Goal: Task Accomplishment & Management: Manage account settings

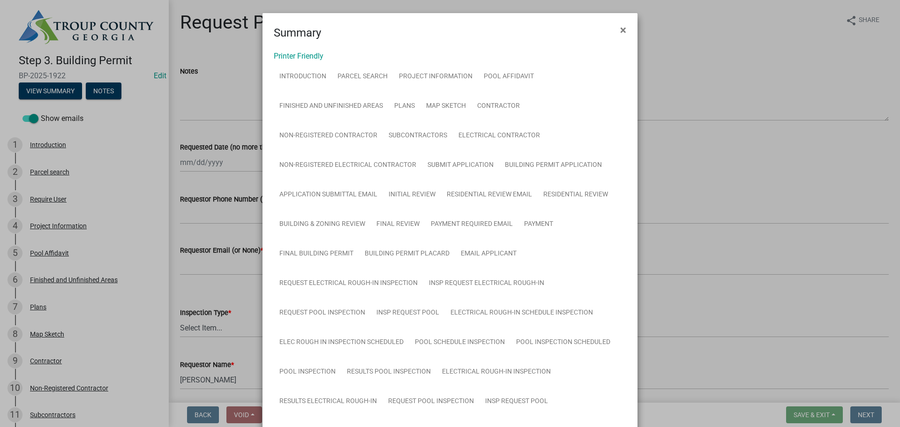
scroll to position [375, 0]
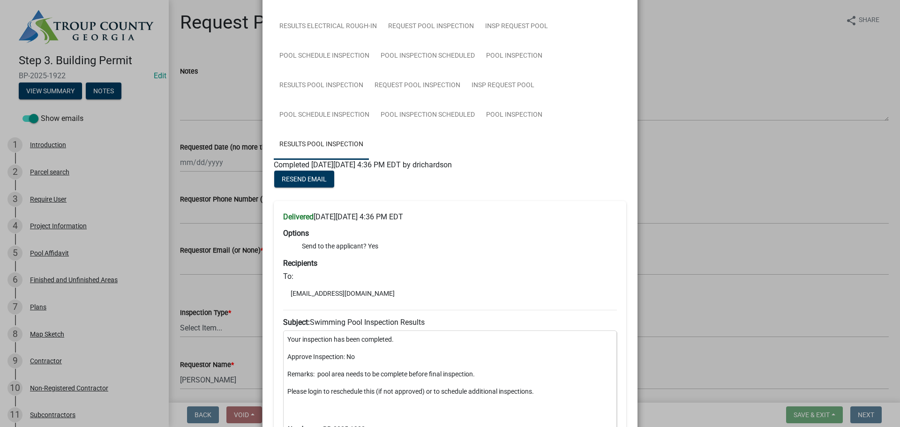
click at [738, 173] on ngb-modal-window "Summary × Printer Friendly Introduction Parcel search Project Information Pool …" at bounding box center [450, 213] width 900 height 427
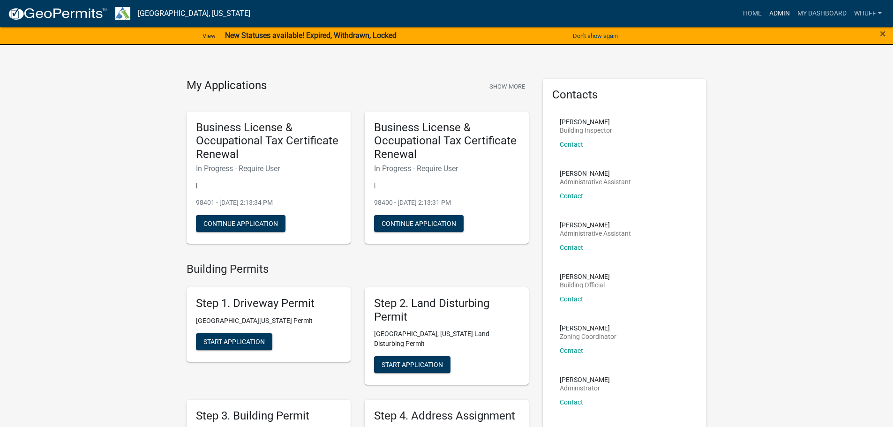
click at [779, 11] on link "Admin" at bounding box center [780, 14] width 28 height 18
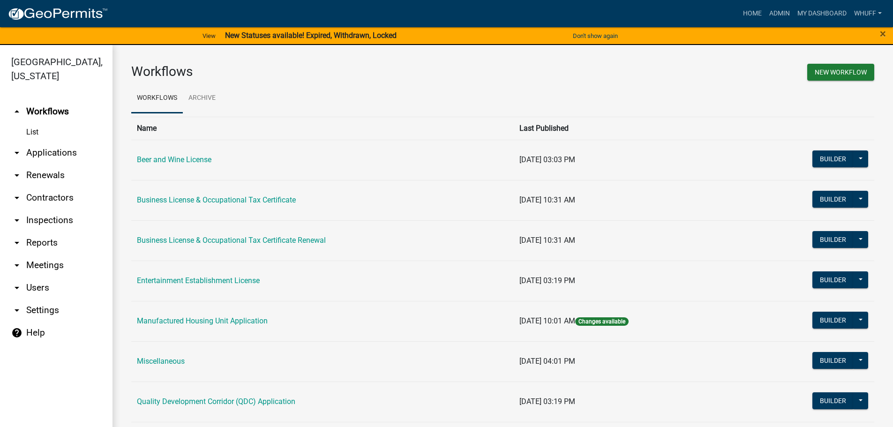
click at [59, 142] on link "arrow_drop_down Applications" at bounding box center [56, 153] width 113 height 23
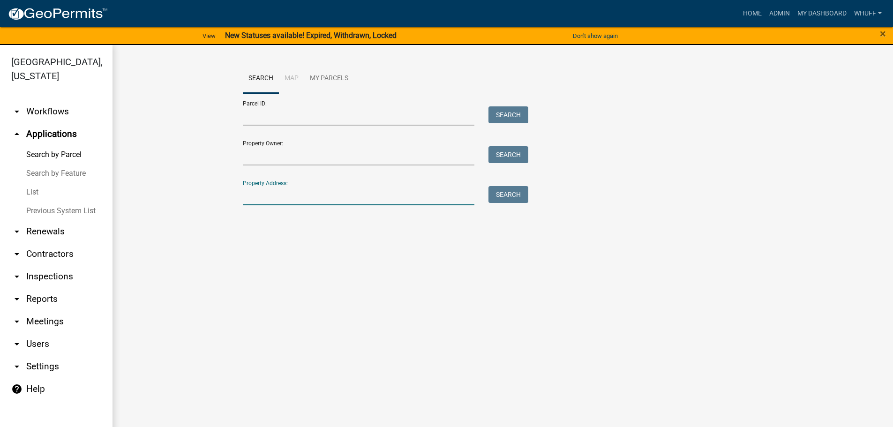
click at [339, 193] on input "Property Address:" at bounding box center [359, 195] width 232 height 19
type input "521 smith"
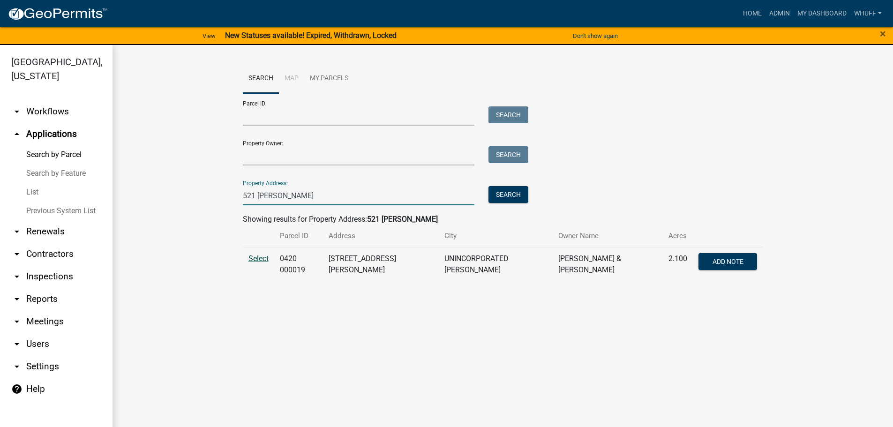
click at [259, 257] on span "Select" at bounding box center [258, 258] width 20 height 9
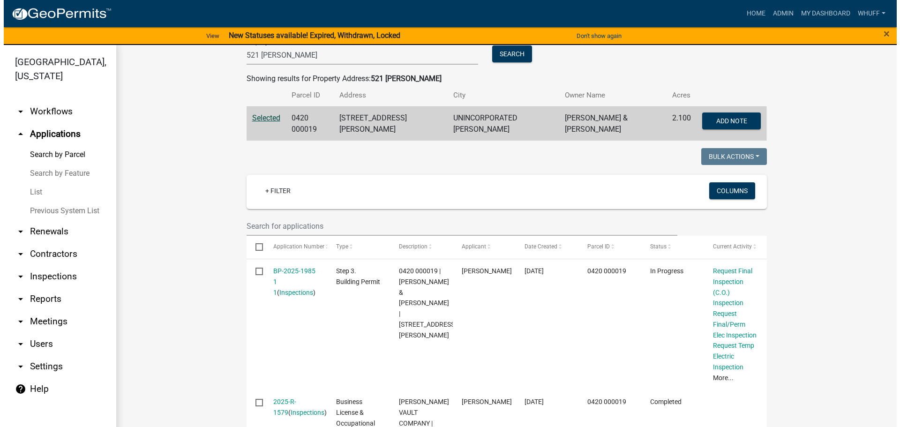
scroll to position [188, 0]
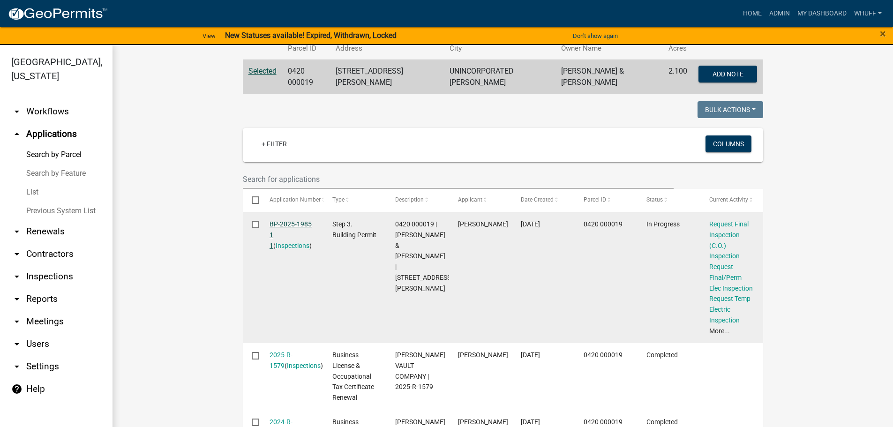
click at [292, 220] on link "BP-2025-1985 1 1" at bounding box center [291, 234] width 42 height 29
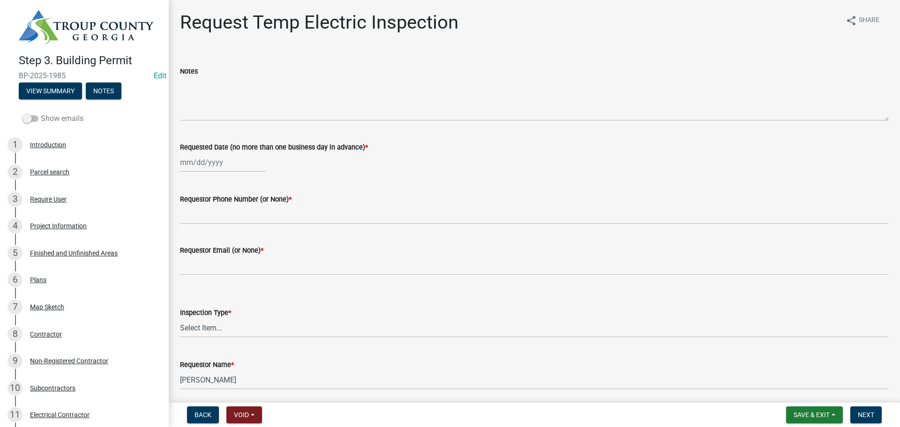
click at [33, 120] on label "Show emails" at bounding box center [53, 118] width 61 height 11
click at [41, 113] on input "Show emails" at bounding box center [41, 113] width 0 height 0
click at [44, 94] on button "View Summary" at bounding box center [50, 91] width 63 height 17
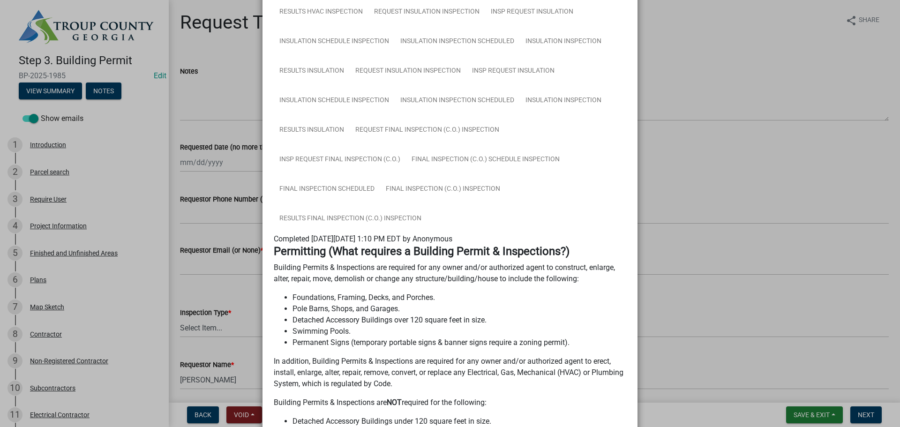
scroll to position [703, 0]
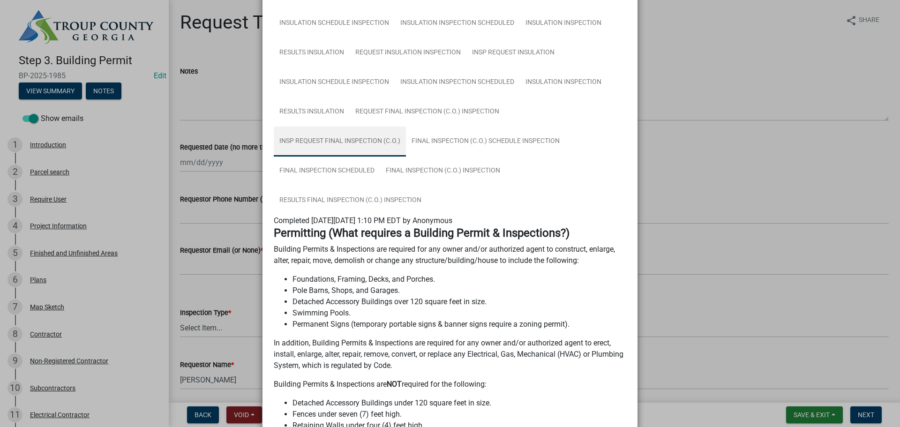
click at [343, 140] on link "Insp Request Final Inspection (C.O.)" at bounding box center [340, 142] width 132 height 30
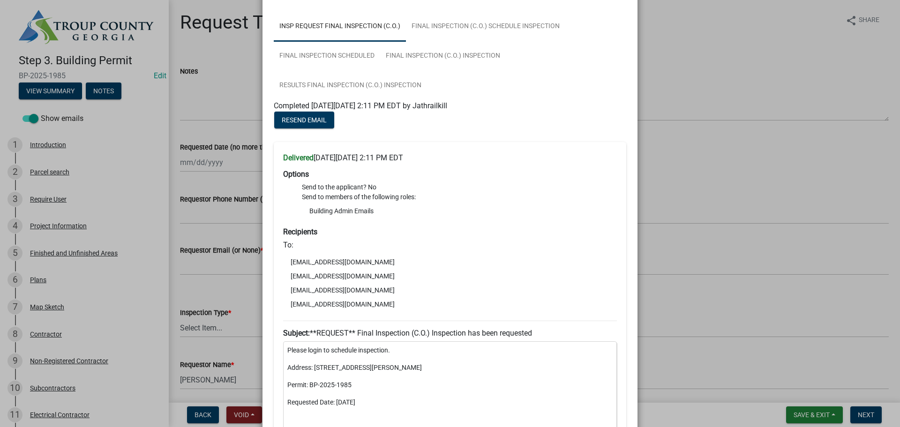
scroll to position [750, 0]
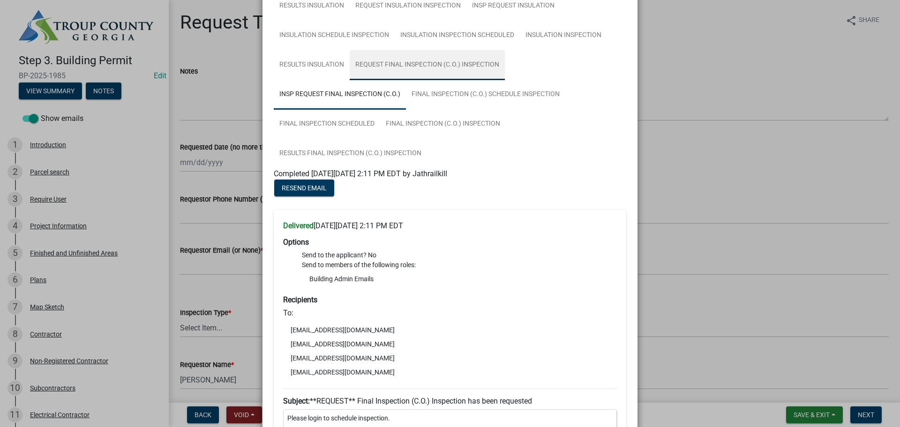
click at [413, 61] on link "Request Final Inspection (C.O.) Inspection" at bounding box center [427, 65] width 155 height 30
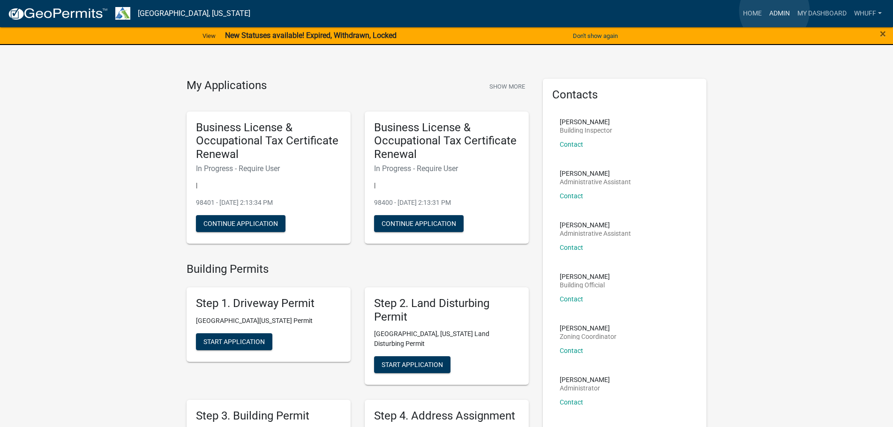
click at [774, 11] on link "Admin" at bounding box center [780, 14] width 28 height 18
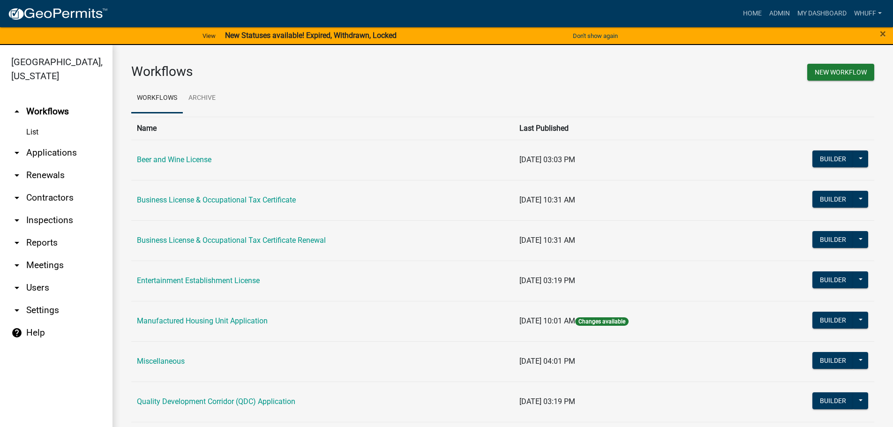
click at [48, 142] on link "arrow_drop_down Applications" at bounding box center [56, 153] width 113 height 23
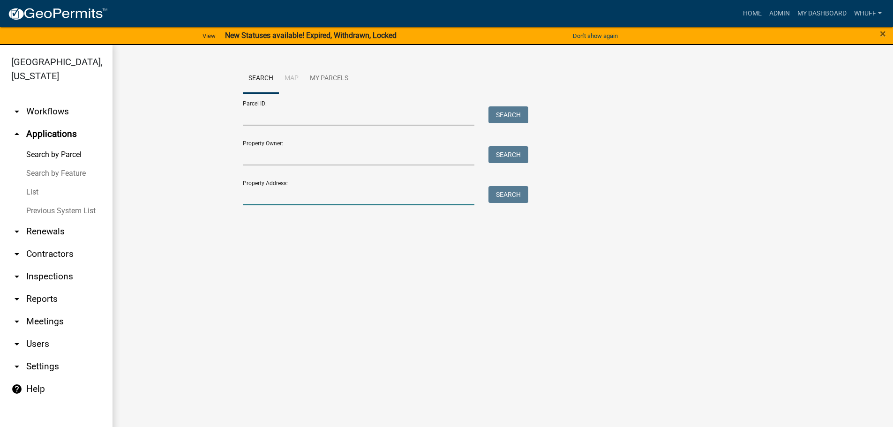
click at [297, 196] on input "Property Address:" at bounding box center [359, 195] width 232 height 19
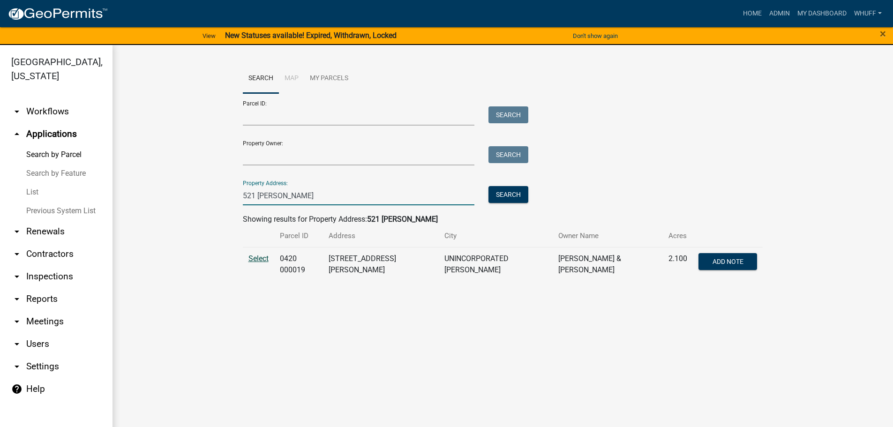
type input "521 [PERSON_NAME]"
click at [255, 261] on span "Select" at bounding box center [258, 258] width 20 height 9
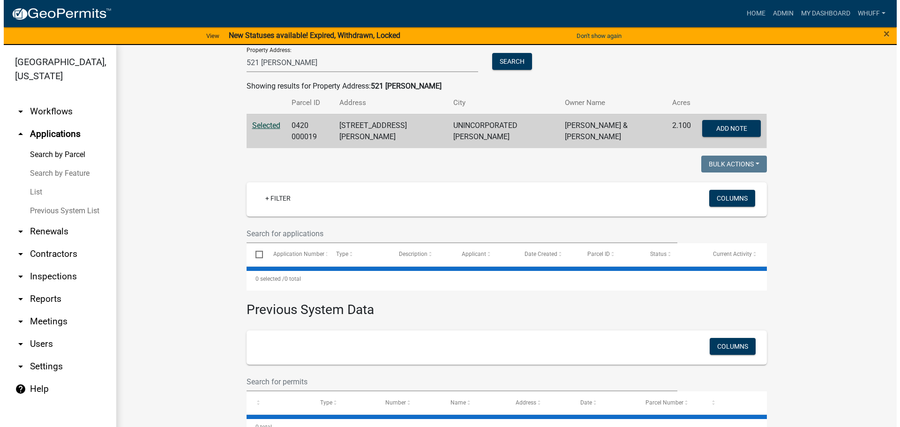
scroll to position [149, 0]
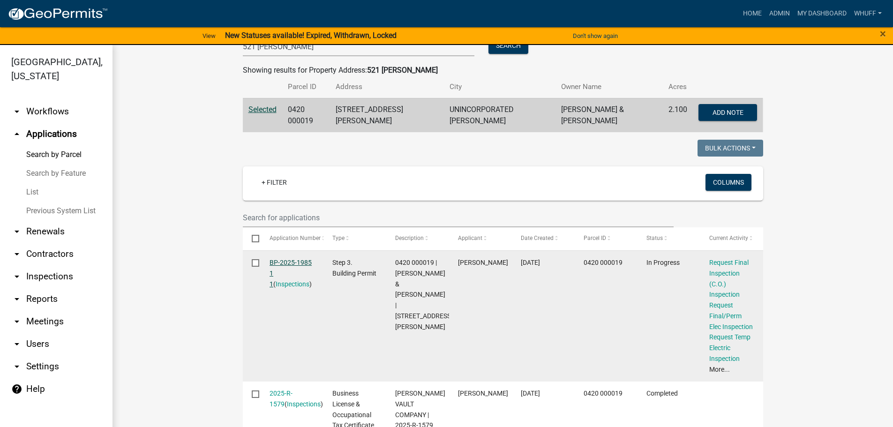
click at [283, 260] on link "BP-2025-1985 1 1" at bounding box center [291, 273] width 42 height 29
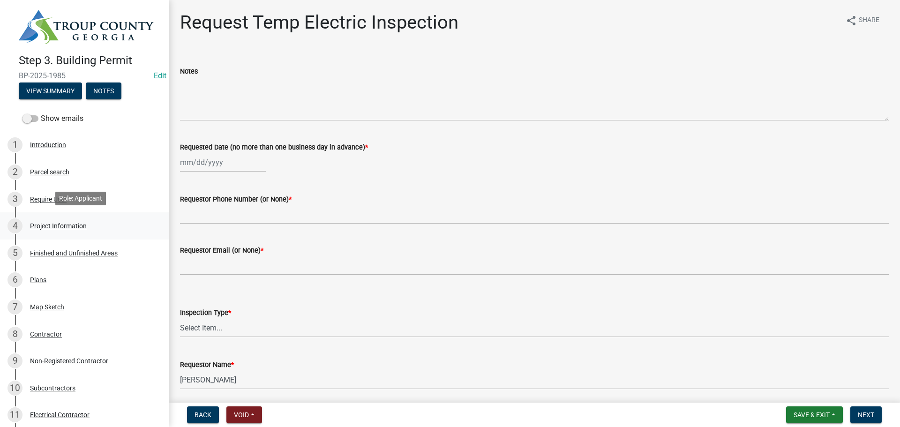
click at [48, 225] on div "Project Information" at bounding box center [58, 226] width 57 height 7
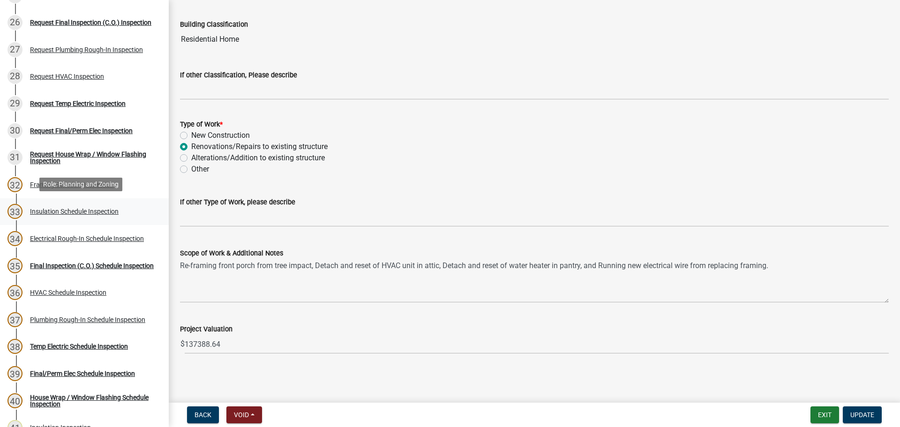
scroll to position [797, 0]
click at [54, 161] on div "Request House Wrap / Window Flashing Inspection" at bounding box center [92, 157] width 124 height 13
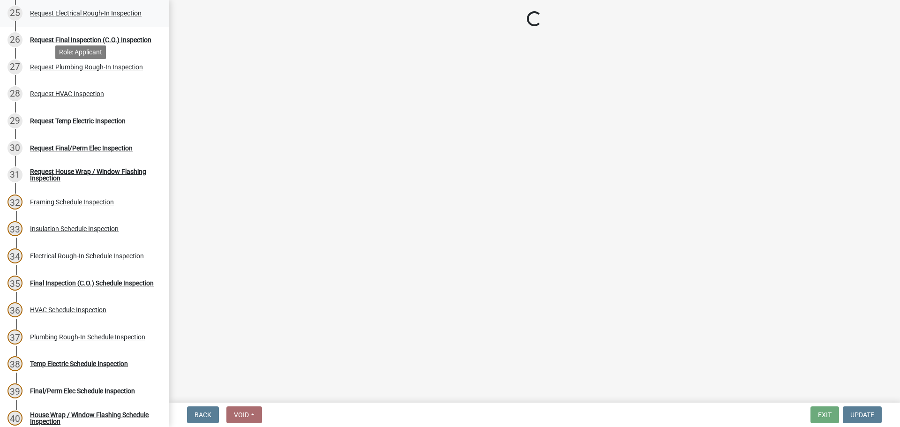
scroll to position [750, 0]
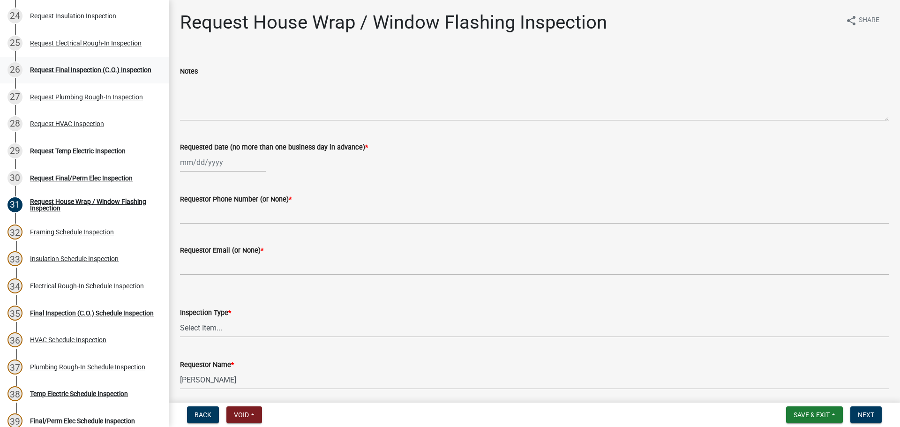
click at [66, 67] on div "Request Final Inspection (C.O.) Inspection" at bounding box center [90, 70] width 121 height 7
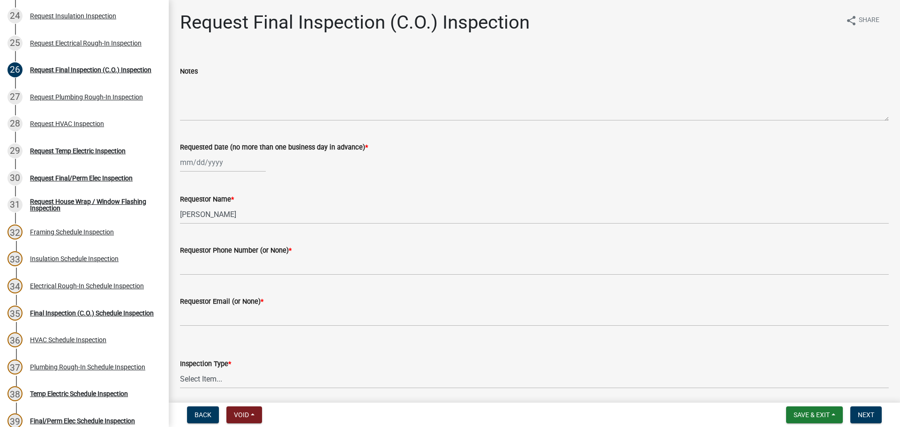
click at [199, 161] on div at bounding box center [223, 162] width 86 height 19
select select "8"
select select "2025"
click at [222, 253] on div "20" at bounding box center [219, 257] width 15 height 15
type input "08/20/2025"
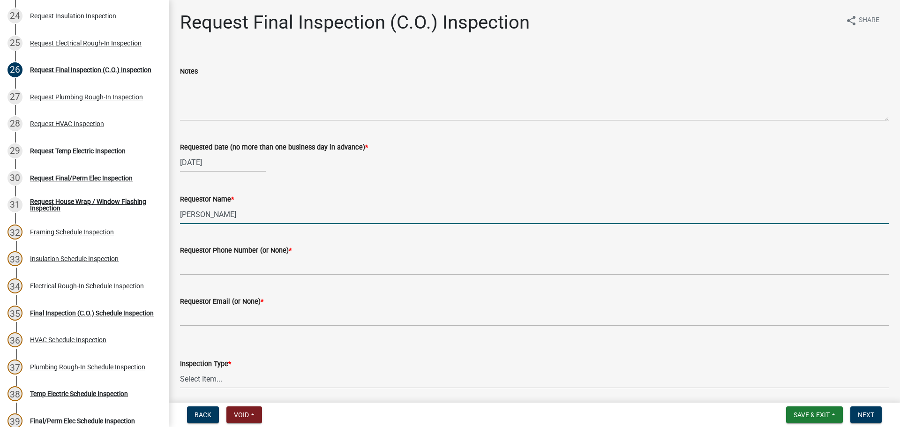
click at [223, 214] on input "[PERSON_NAME]" at bounding box center [534, 214] width 709 height 19
drag, startPoint x: 281, startPoint y: 217, endPoint x: 0, endPoint y: 226, distance: 281.0
click at [0, 226] on div "Step 3. Building Permit BP-2025-1985 Edit View Summary Notes Show emails 1 Intr…" at bounding box center [450, 213] width 900 height 427
type input "Hank w/ SE Restoration"
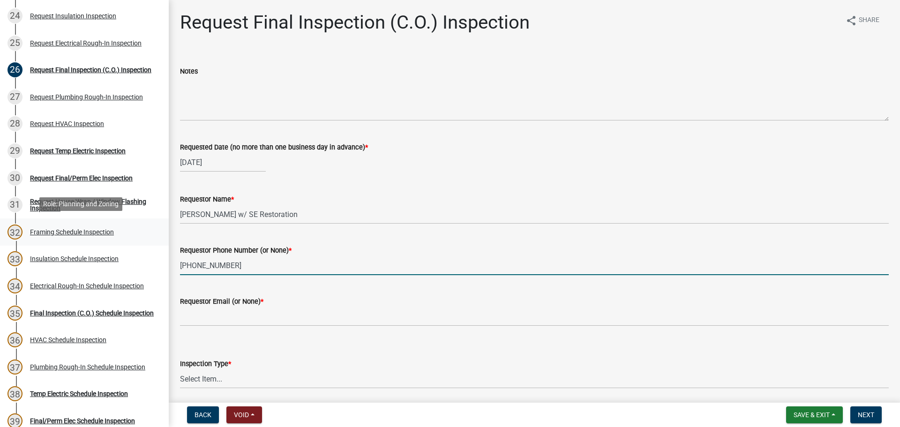
type input "706-325-7491"
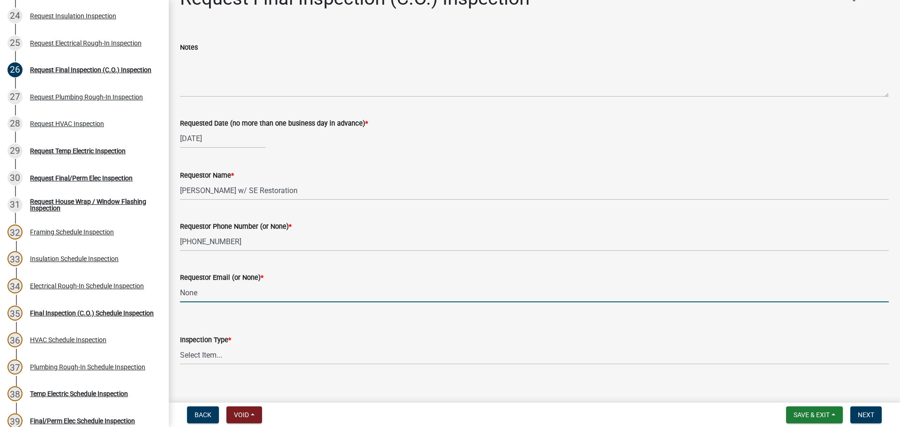
scroll to position [35, 0]
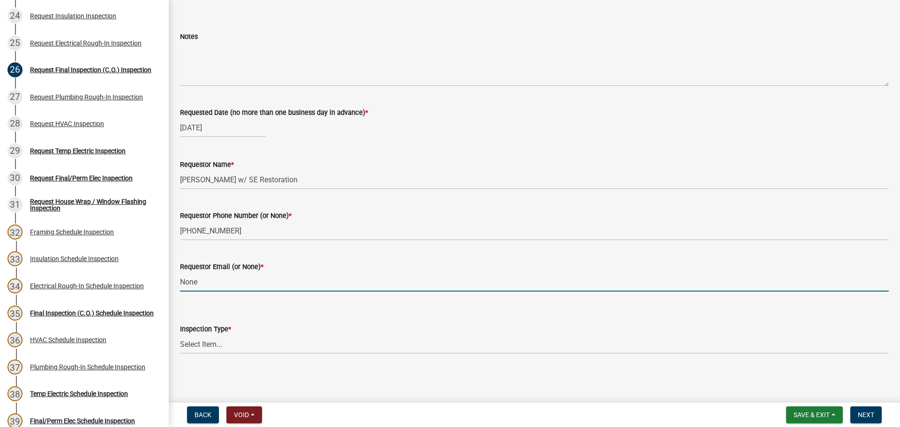
type input "None"
click at [471, 335] on select "Select Item... Final Inspection (C.O.)" at bounding box center [534, 344] width 709 height 19
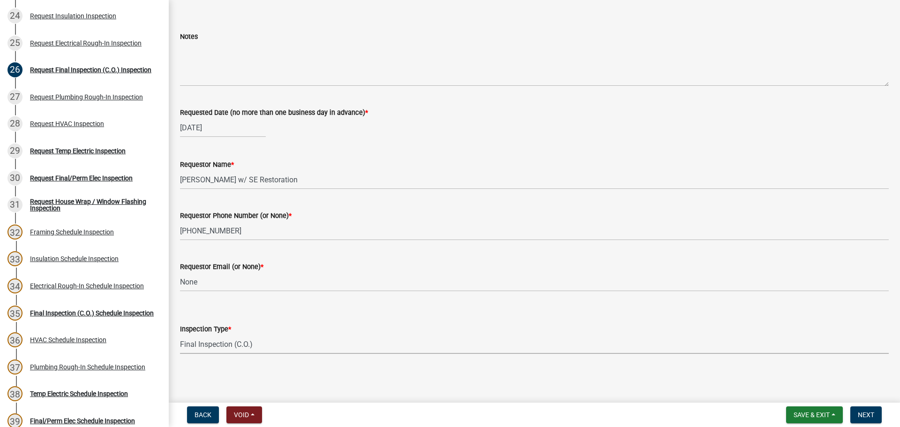
click at [180, 335] on select "Select Item... Final Inspection (C.O.)" at bounding box center [534, 344] width 709 height 19
select select "6c928486-1faa-4d04-9598-905eebfdff84"
drag, startPoint x: 379, startPoint y: 385, endPoint x: 511, endPoint y: 378, distance: 132.8
click at [383, 386] on main "Request Final Inspection (C.O.) Inspection share Share Notes Requested Date (no…" at bounding box center [534, 199] width 731 height 399
drag, startPoint x: 511, startPoint y: 378, endPoint x: 817, endPoint y: 386, distance: 305.3
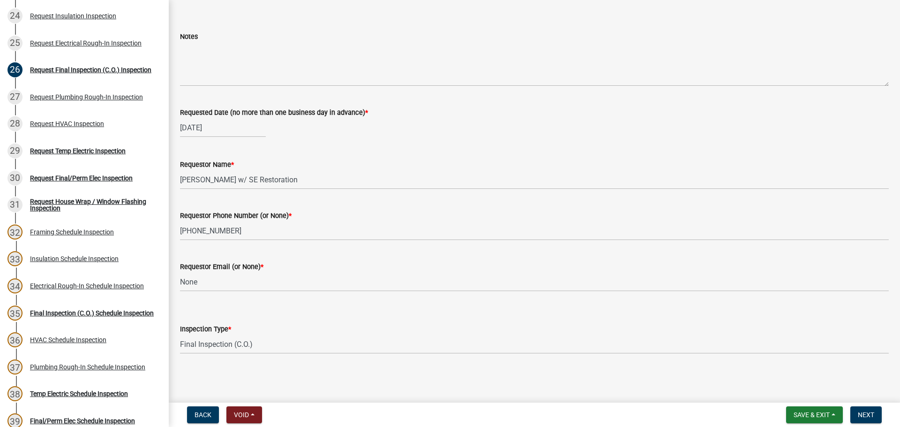
click at [525, 378] on main "Request Final Inspection (C.O.) Inspection share Share Notes Requested Date (no…" at bounding box center [534, 199] width 731 height 399
click at [859, 419] on button "Next" at bounding box center [865, 414] width 31 height 17
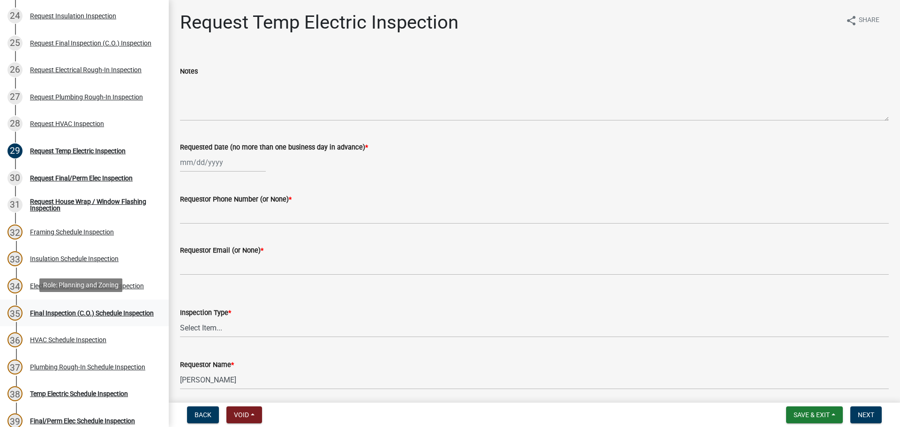
click at [75, 310] on div "Final Inspection (C.O.) Schedule Inspection" at bounding box center [92, 313] width 124 height 7
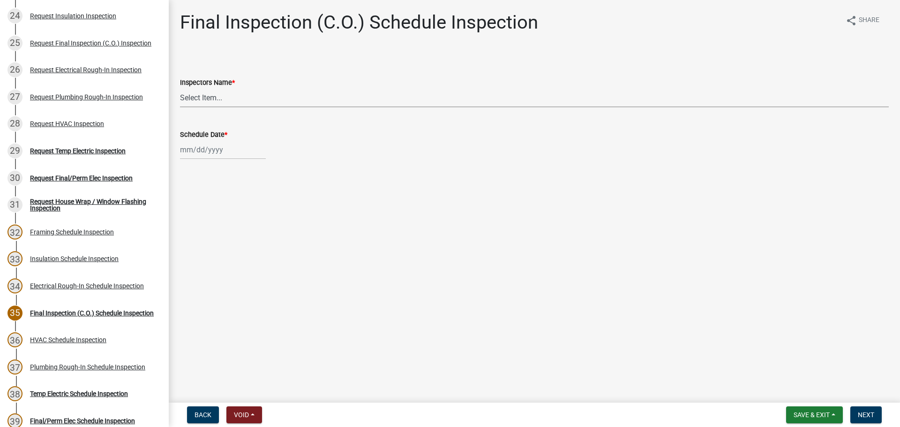
click at [212, 100] on select "Select Item... whuff (William Huff) drichardson (Douglas Richardson) knorred (K…" at bounding box center [534, 97] width 709 height 19
select select "a5a5a9dc-14a5-4192-801a-4b6ec73e6000"
click at [180, 88] on select "Select Item... whuff (William Huff) drichardson (Douglas Richardson) knorred (K…" at bounding box center [534, 97] width 709 height 19
click at [212, 150] on div at bounding box center [223, 149] width 86 height 19
select select "8"
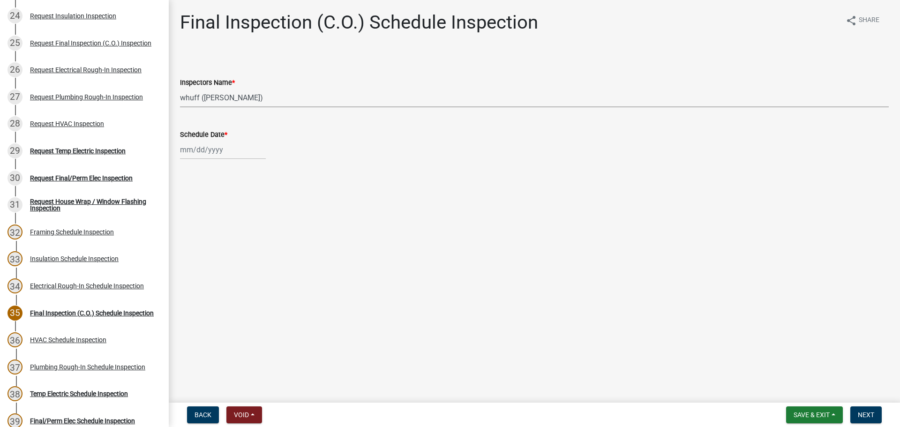
select select "2025"
click at [215, 241] on div "20" at bounding box center [219, 244] width 15 height 15
type input "08/20/2025"
click at [472, 308] on main "Final Inspection (C.O.) Schedule Inspection share Share Inspectors Name * Selec…" at bounding box center [534, 199] width 731 height 399
drag, startPoint x: 664, startPoint y: 296, endPoint x: 858, endPoint y: 405, distance: 222.9
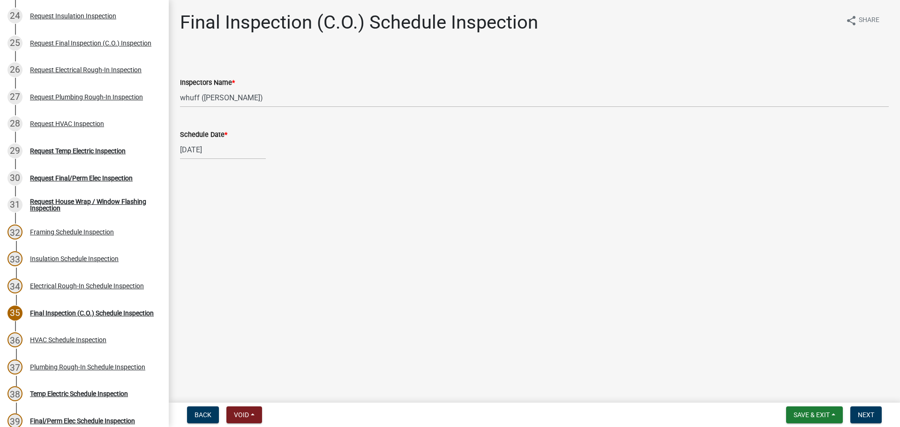
click at [671, 296] on main "Final Inspection (C.O.) Schedule Inspection share Share Inspectors Name * Selec…" at bounding box center [534, 199] width 731 height 399
click at [871, 412] on span "Next" at bounding box center [866, 415] width 16 height 8
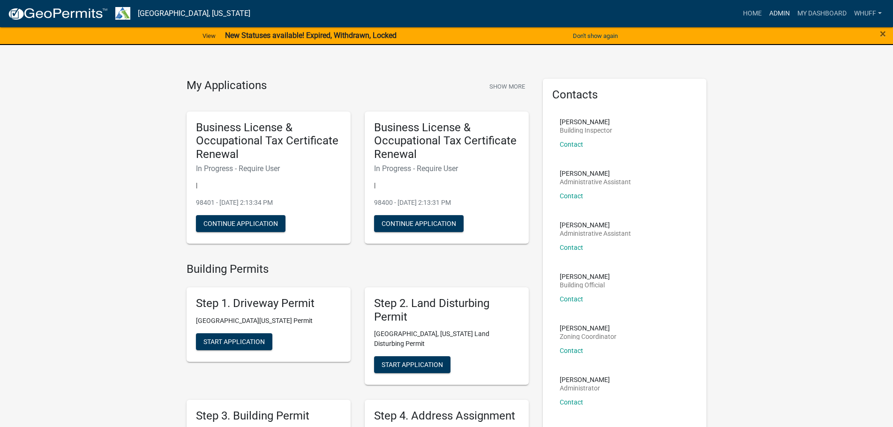
click at [782, 11] on link "Admin" at bounding box center [780, 14] width 28 height 18
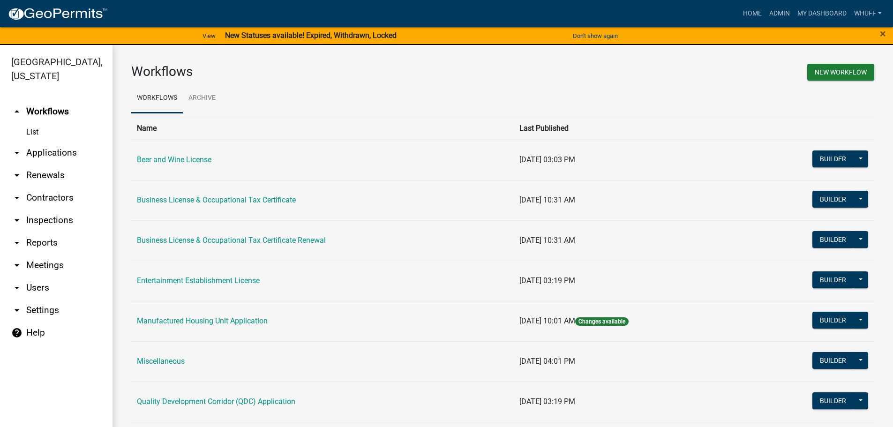
click at [43, 142] on link "arrow_drop_down Applications" at bounding box center [56, 153] width 113 height 23
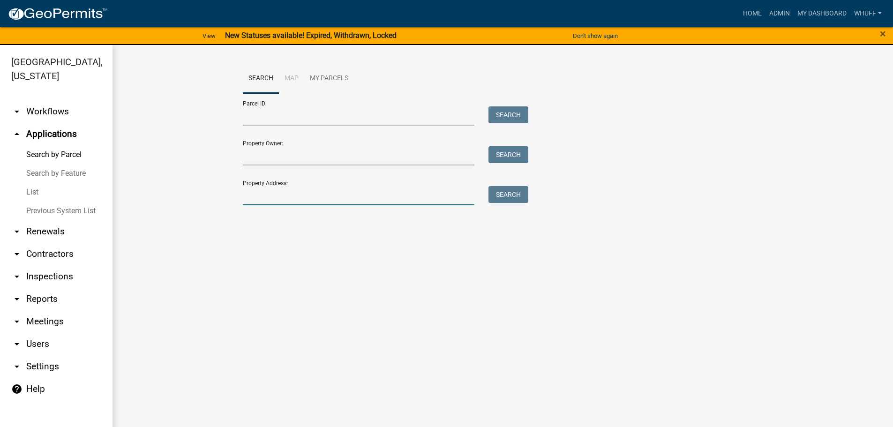
click at [281, 195] on input "Property Address:" at bounding box center [359, 195] width 232 height 19
type input "227 S Chattahoo"
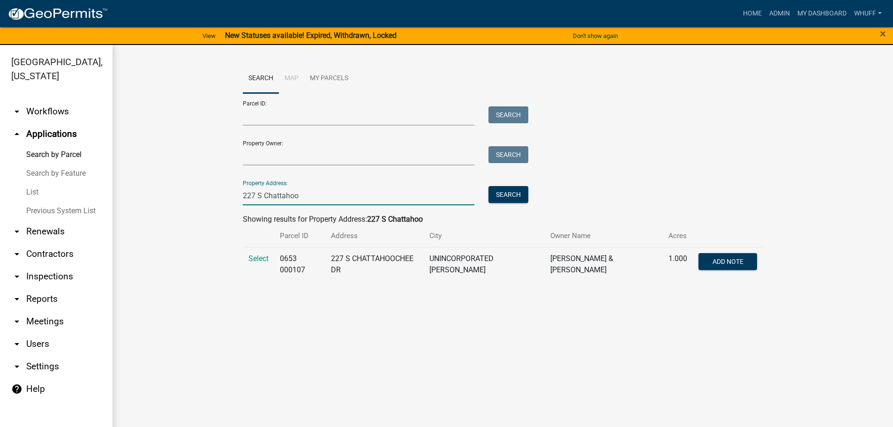
click at [260, 253] on td "Select" at bounding box center [258, 264] width 31 height 34
click at [260, 260] on span "Select" at bounding box center [258, 258] width 20 height 9
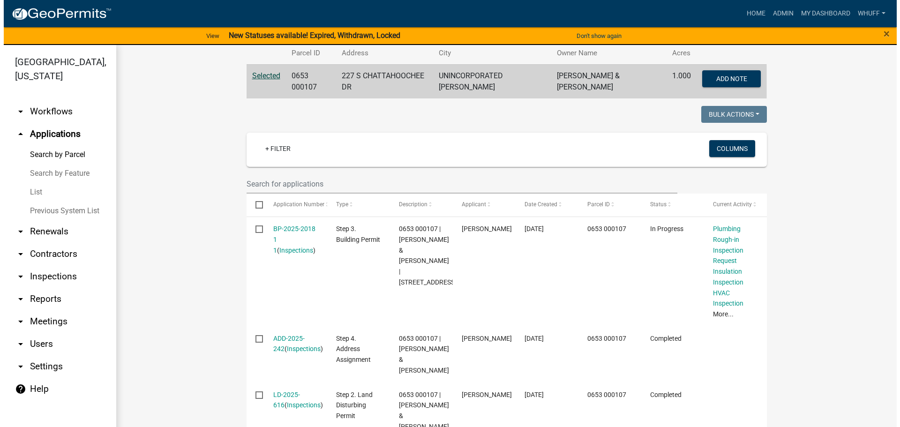
scroll to position [199, 0]
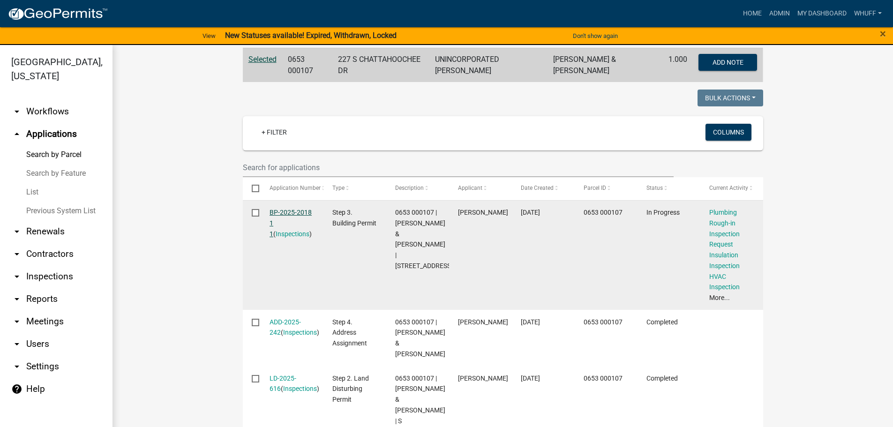
click at [299, 209] on link "BP-2025-2018 1 1" at bounding box center [291, 223] width 42 height 29
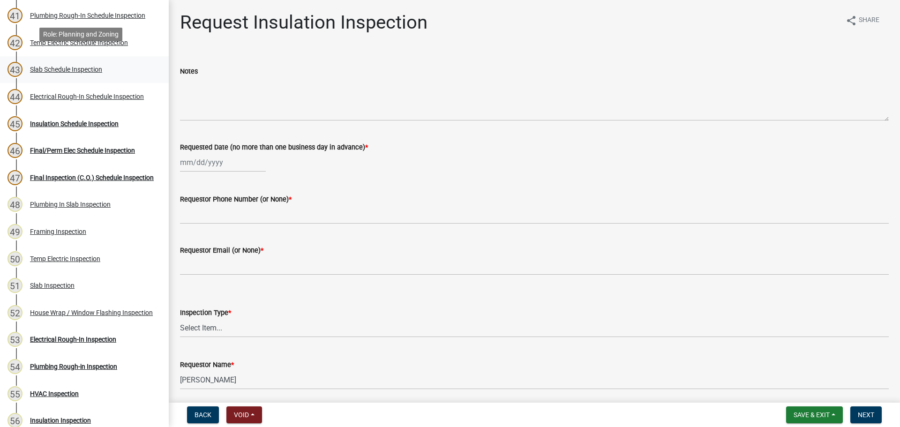
scroll to position [1266, 0]
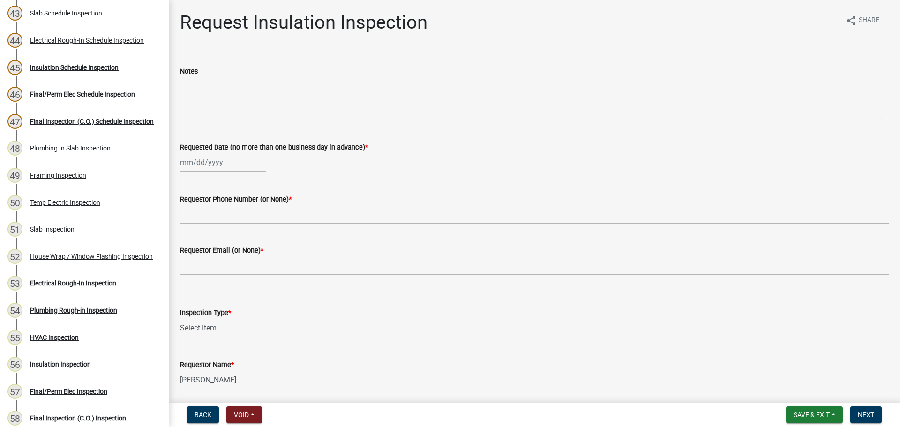
click at [87, 280] on div "Electrical Rough-In Inspection" at bounding box center [73, 283] width 86 height 7
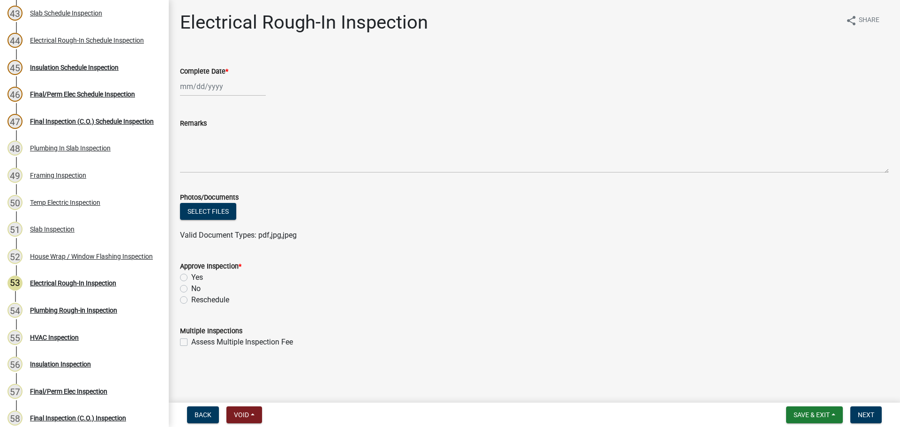
click at [203, 83] on div at bounding box center [223, 86] width 86 height 19
select select "8"
select select "2025"
click at [226, 191] on div "27" at bounding box center [219, 196] width 15 height 15
type input "08/27/2025"
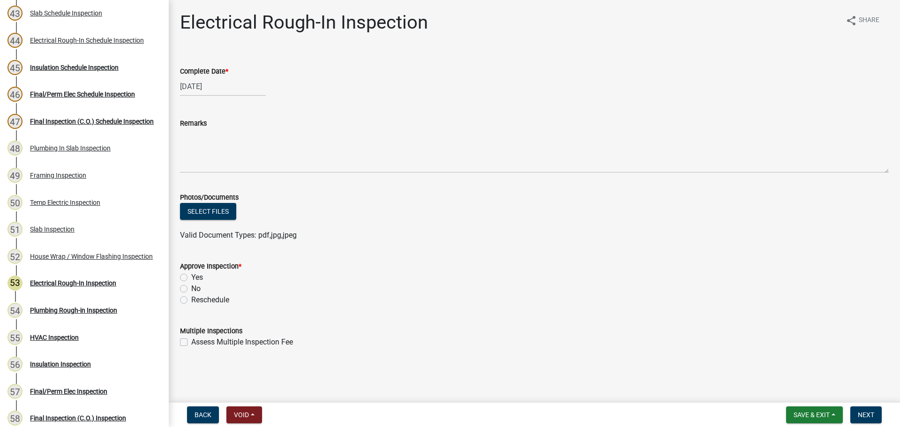
drag, startPoint x: 184, startPoint y: 278, endPoint x: 438, endPoint y: 288, distance: 254.3
click at [191, 277] on label "Yes" at bounding box center [197, 277] width 12 height 11
click at [191, 277] on input "Yes" at bounding box center [194, 275] width 6 height 6
radio input "true"
drag, startPoint x: 536, startPoint y: 288, endPoint x: 554, endPoint y: 288, distance: 17.8
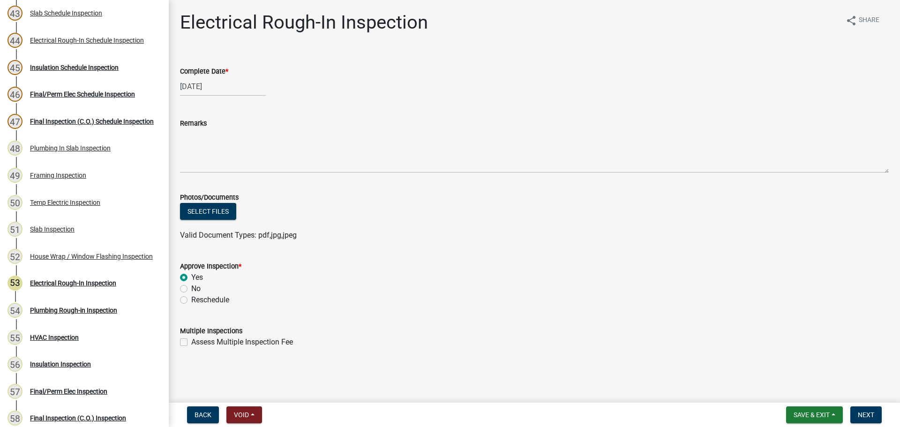
click at [547, 288] on div "No" at bounding box center [534, 288] width 709 height 11
click at [685, 253] on form "Approve Inspection * Yes No Reschedule" at bounding box center [534, 277] width 709 height 56
select select "8"
select select "2025"
click at [205, 86] on div "08/27/2025 Jan Feb Mar Apr May Jun Jul Aug Sep Oct Nov Dec 1525 1526 1527 1528 …" at bounding box center [223, 86] width 86 height 19
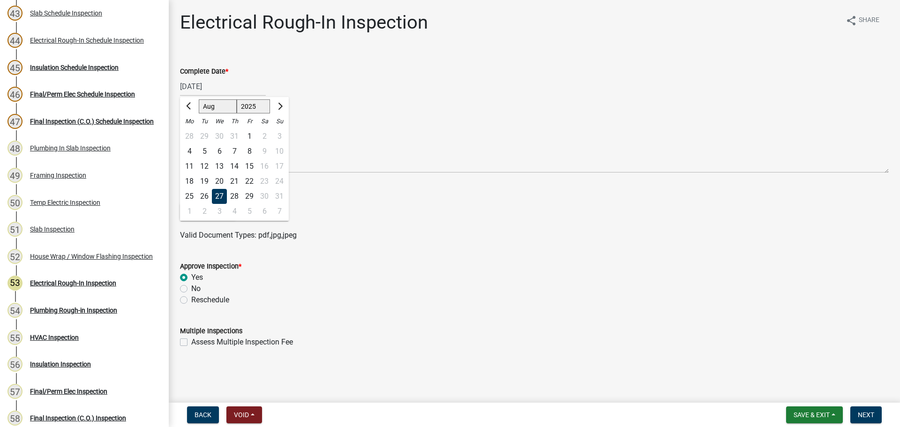
click at [222, 179] on div "20" at bounding box center [219, 181] width 15 height 15
type input "08/20/2025"
drag, startPoint x: 538, startPoint y: 262, endPoint x: 618, endPoint y: 263, distance: 80.2
click at [550, 262] on div "Approve Inspection *" at bounding box center [534, 266] width 709 height 11
drag, startPoint x: 680, startPoint y: 262, endPoint x: 738, endPoint y: 290, distance: 65.0
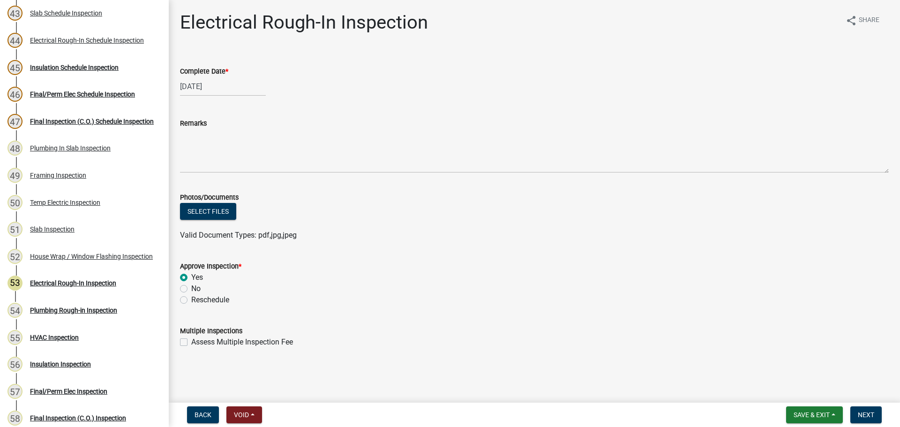
click at [690, 265] on div "Approve Inspection *" at bounding box center [534, 266] width 709 height 11
click at [864, 412] on span "Next" at bounding box center [866, 415] width 16 height 8
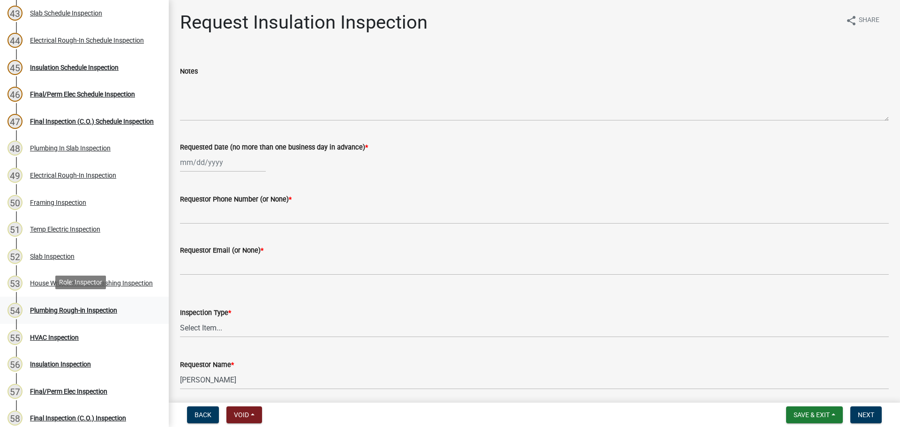
click at [84, 298] on link "54 Plumbing Rough-in Inspection" at bounding box center [84, 310] width 169 height 27
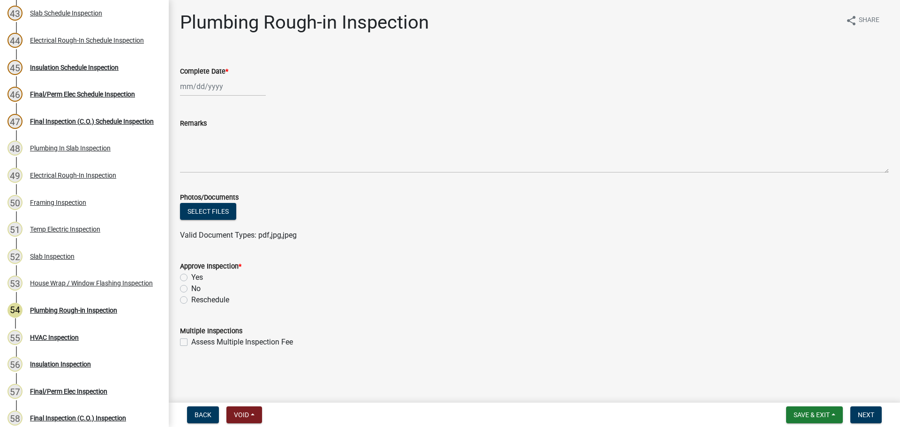
click at [208, 90] on div at bounding box center [223, 86] width 86 height 19
select select "8"
select select "2025"
click at [216, 176] on div "20" at bounding box center [219, 181] width 15 height 15
type input "08/20/2025"
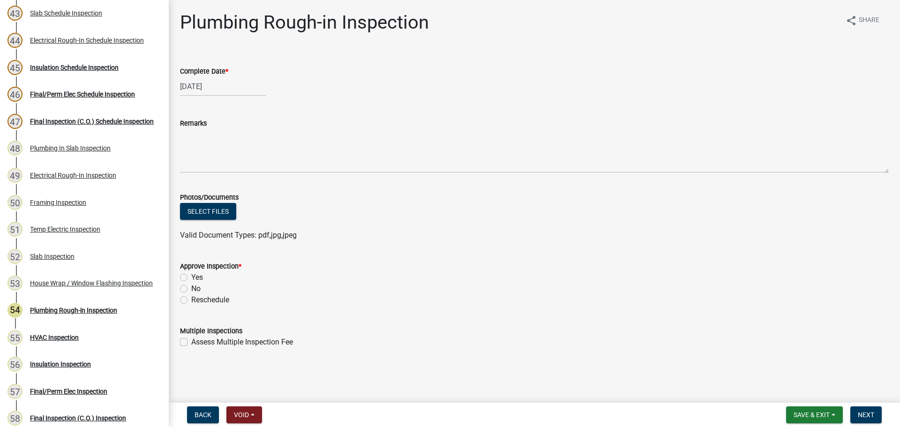
click at [198, 274] on label "Yes" at bounding box center [197, 277] width 12 height 11
click at [197, 274] on input "Yes" at bounding box center [194, 275] width 6 height 6
radio input "true"
drag, startPoint x: 467, startPoint y: 298, endPoint x: 632, endPoint y: 274, distance: 166.7
click at [476, 297] on div "Reschedule" at bounding box center [534, 299] width 709 height 11
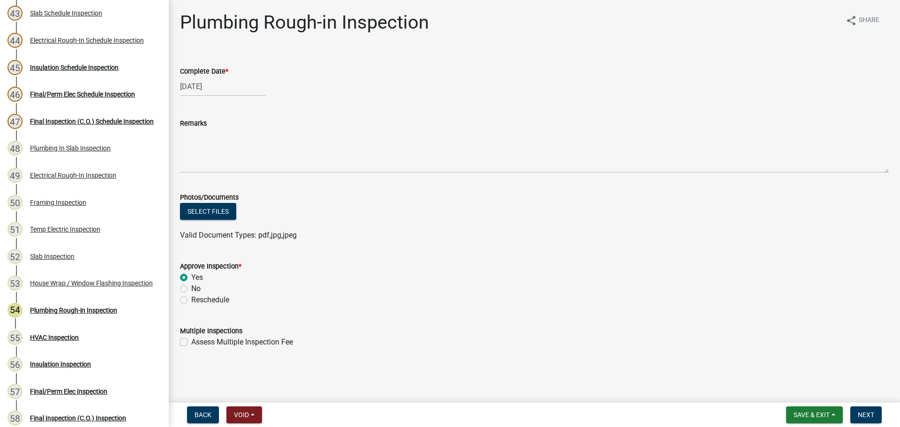
drag, startPoint x: 678, startPoint y: 268, endPoint x: 699, endPoint y: 272, distance: 21.5
click at [679, 268] on div "Approve Inspection *" at bounding box center [534, 266] width 709 height 11
click at [878, 416] on button "Next" at bounding box center [865, 414] width 31 height 17
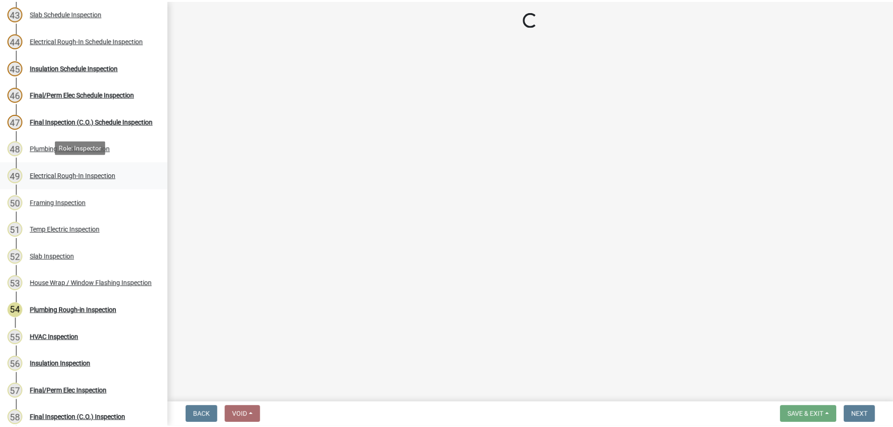
scroll to position [1313, 0]
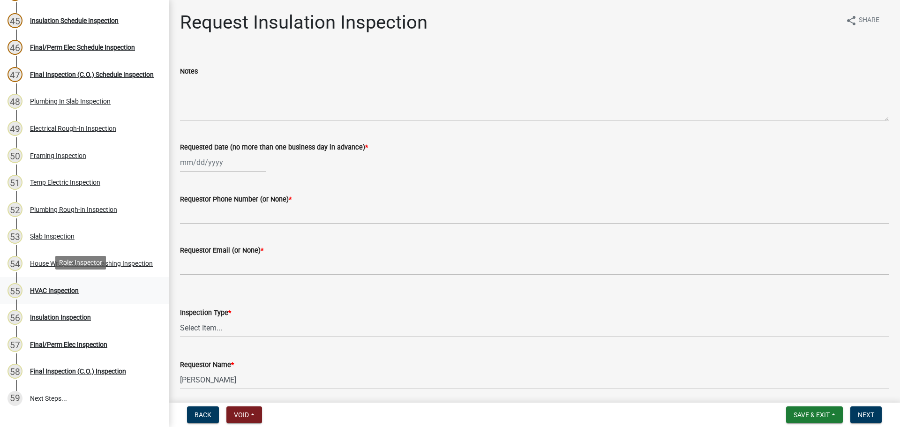
click at [65, 292] on div "HVAC Inspection" at bounding box center [54, 290] width 49 height 7
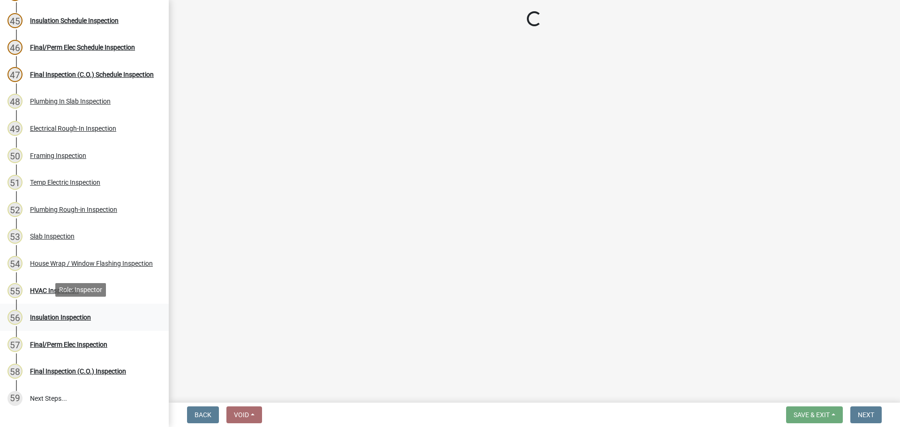
click at [65, 318] on div "Insulation Inspection" at bounding box center [60, 317] width 61 height 7
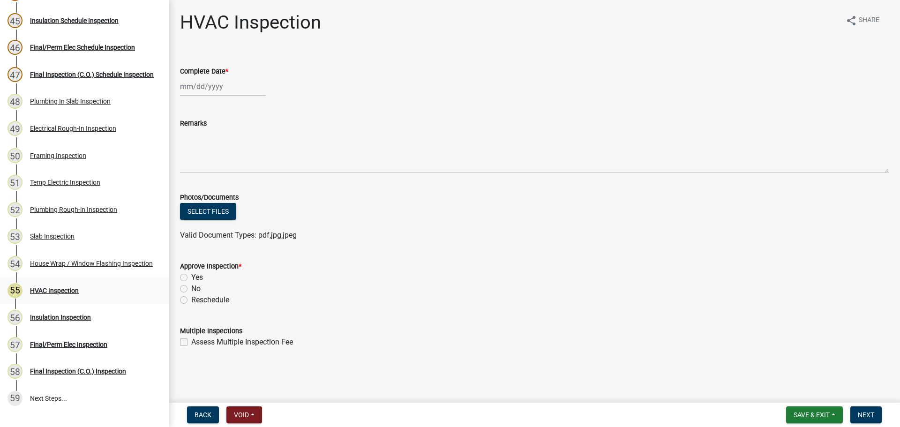
click at [53, 278] on link "55 HVAC Inspection" at bounding box center [84, 290] width 169 height 27
click at [215, 73] on label "Complete Date *" at bounding box center [204, 71] width 48 height 7
click at [215, 77] on input "Complete Date *" at bounding box center [223, 86] width 86 height 19
select select "8"
select select "2025"
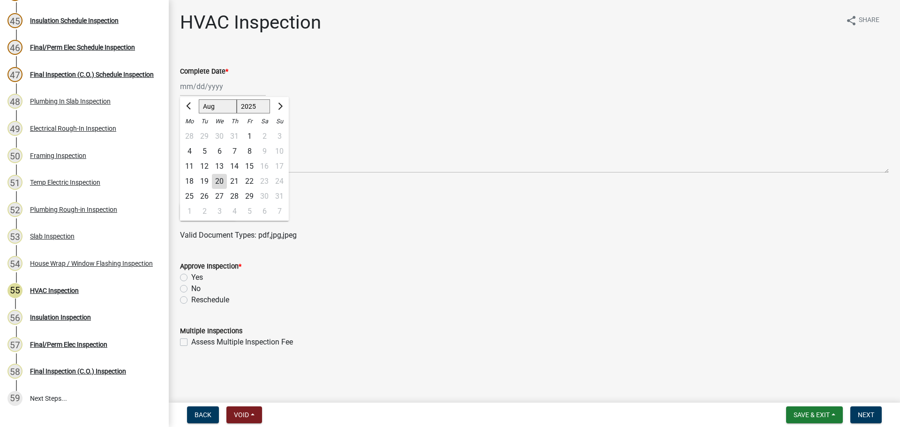
click at [224, 179] on div "20" at bounding box center [219, 181] width 15 height 15
type input "08/20/2025"
click at [191, 278] on label "Yes" at bounding box center [197, 277] width 12 height 11
click at [191, 278] on input "Yes" at bounding box center [194, 275] width 6 height 6
radio input "true"
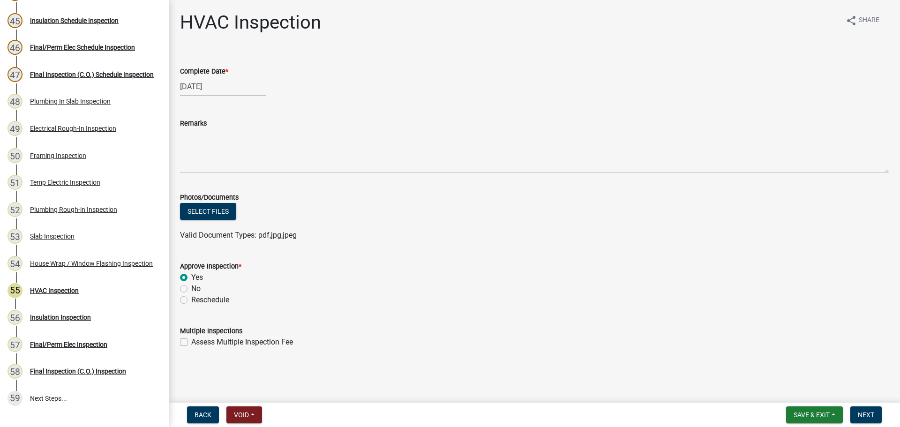
click at [472, 331] on div "Multiple Inspections" at bounding box center [534, 330] width 709 height 11
click at [599, 296] on div "Reschedule" at bounding box center [534, 299] width 709 height 11
click at [670, 294] on div "Reschedule" at bounding box center [534, 299] width 709 height 11
click at [709, 238] on div "Valid Document Types: pdf,jpg,jpeg" at bounding box center [534, 235] width 723 height 11
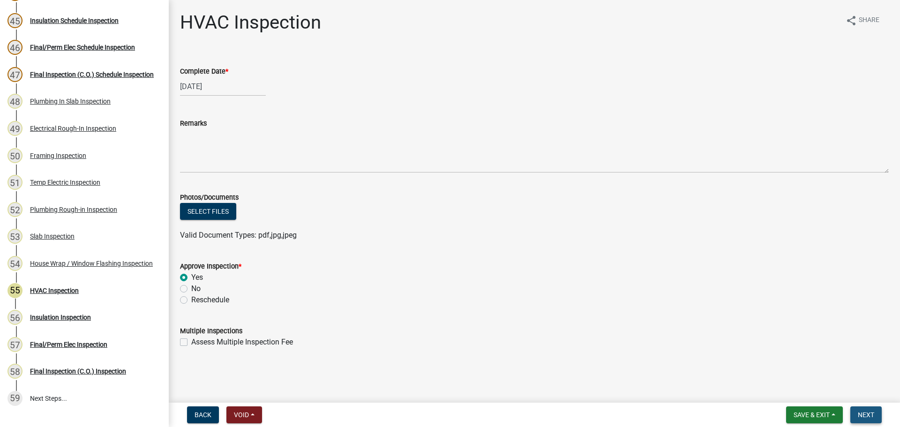
click at [861, 412] on span "Next" at bounding box center [866, 415] width 16 height 8
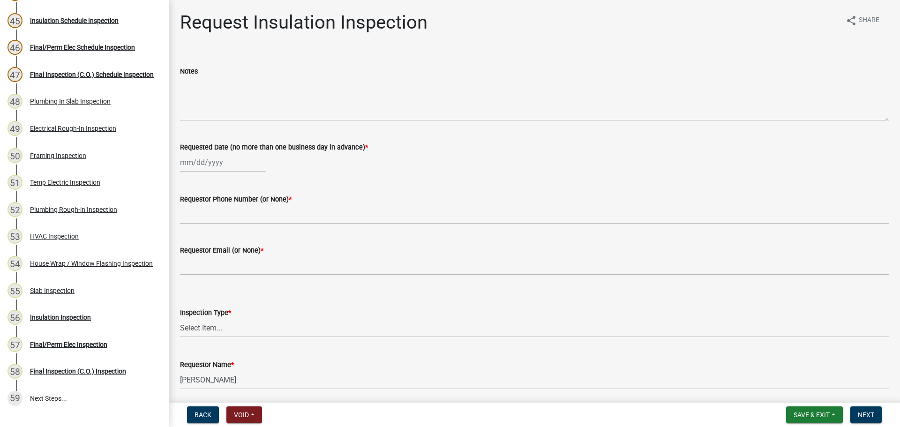
click at [797, 404] on nav "Back Void Withdraw Lock Expire Void Save & Exit Save Save & Exit Next" at bounding box center [534, 415] width 731 height 24
click at [802, 409] on button "Save & Exit" at bounding box center [814, 414] width 57 height 17
click at [804, 392] on button "Save & Exit" at bounding box center [805, 390] width 75 height 23
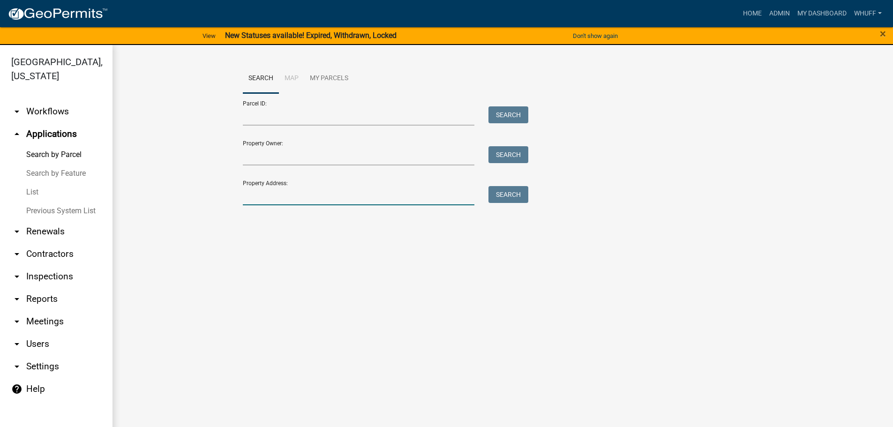
click at [358, 201] on input "Property Address:" at bounding box center [359, 195] width 232 height 19
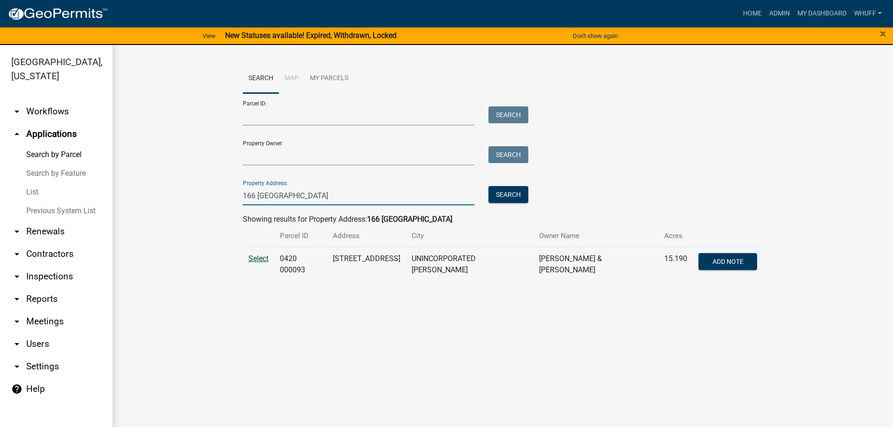
type input "166 Deerfield"
click at [254, 261] on span "Select" at bounding box center [258, 258] width 20 height 9
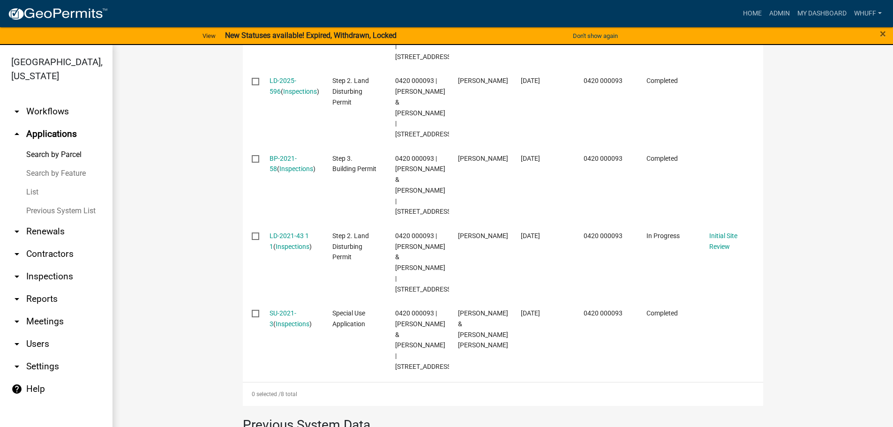
scroll to position [656, 0]
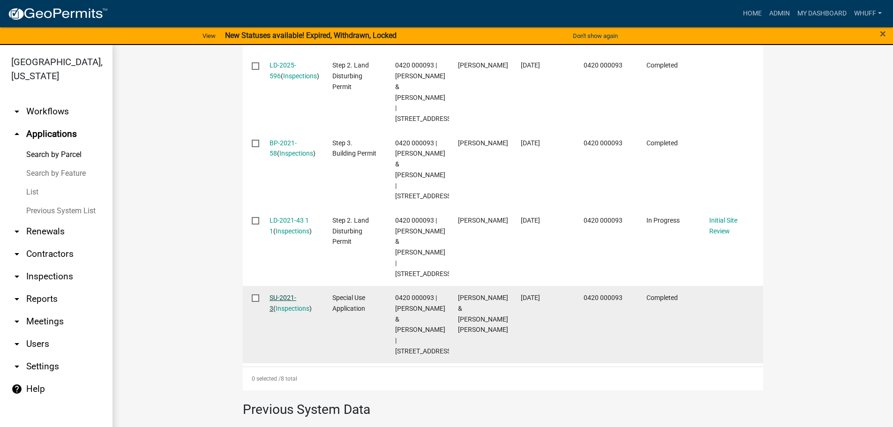
click at [278, 294] on link "SU-2021-3" at bounding box center [283, 303] width 27 height 18
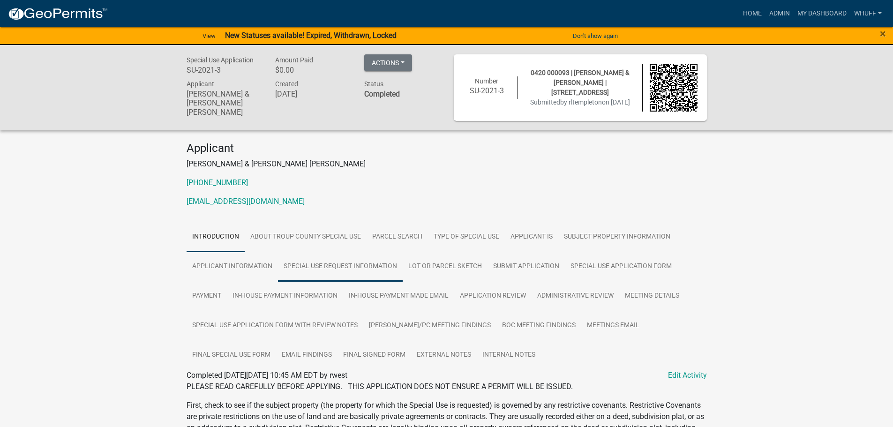
click at [350, 271] on link "Special Use Request Information" at bounding box center [340, 267] width 125 height 30
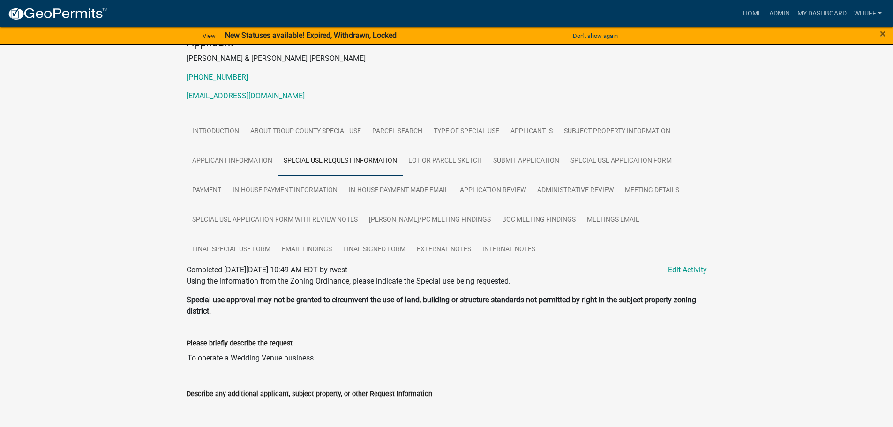
scroll to position [100, 0]
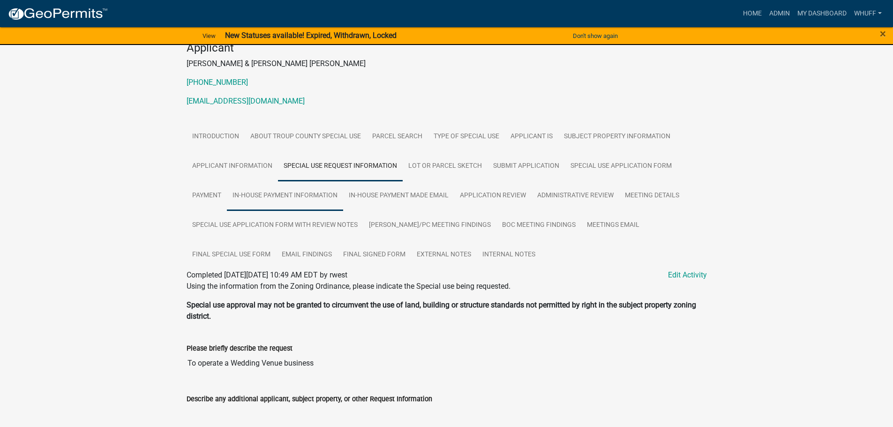
click at [341, 207] on link "In-House Payment Information" at bounding box center [285, 196] width 116 height 30
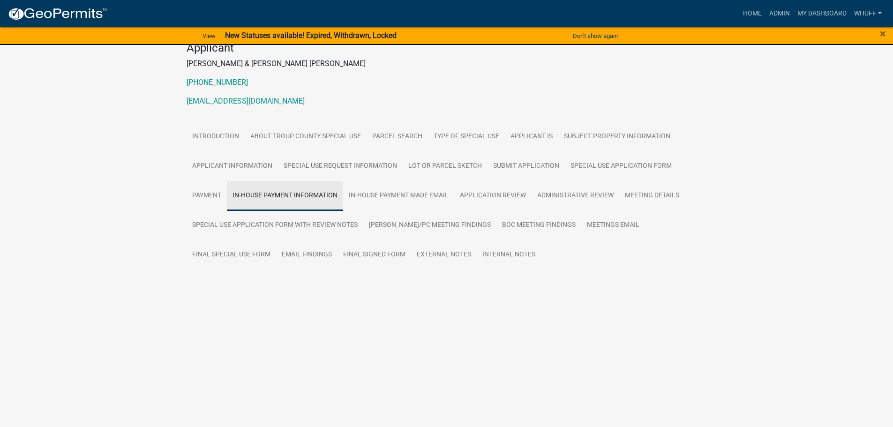
scroll to position [14, 0]
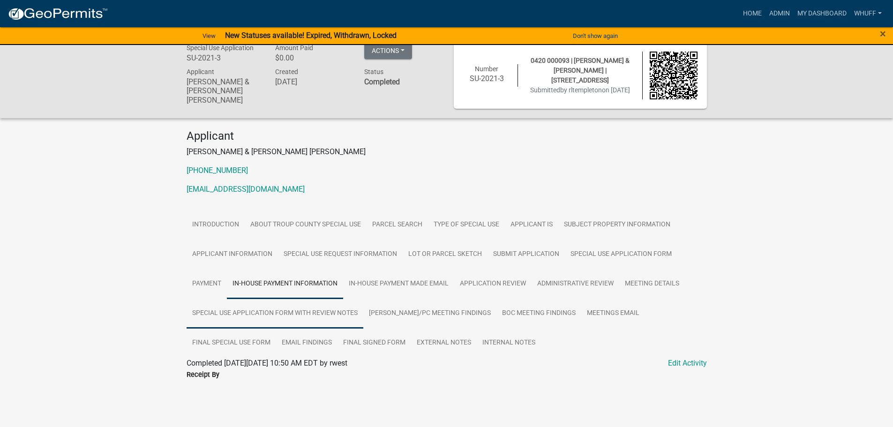
click at [286, 314] on link "Special Use Application Form with Review Notes" at bounding box center [275, 314] width 177 height 30
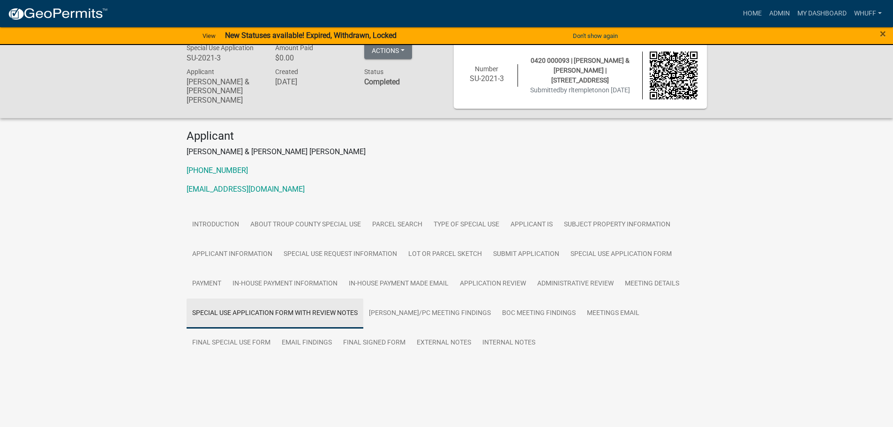
scroll to position [7, 0]
